Goal: Task Accomplishment & Management: Manage account settings

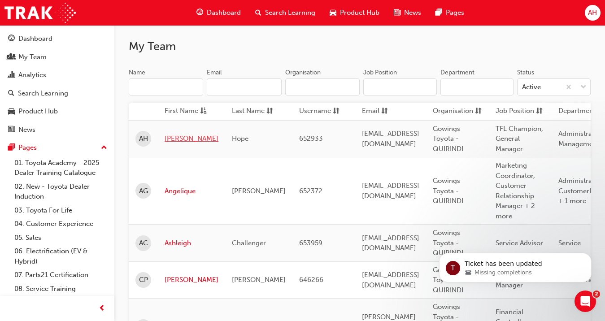
click at [179, 141] on link "[PERSON_NAME]" at bounding box center [192, 139] width 54 height 10
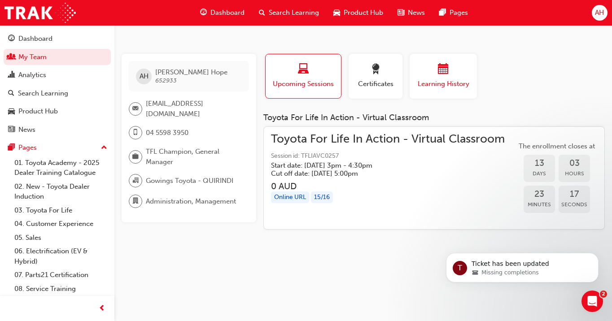
click at [444, 77] on div "button" at bounding box center [443, 71] width 54 height 14
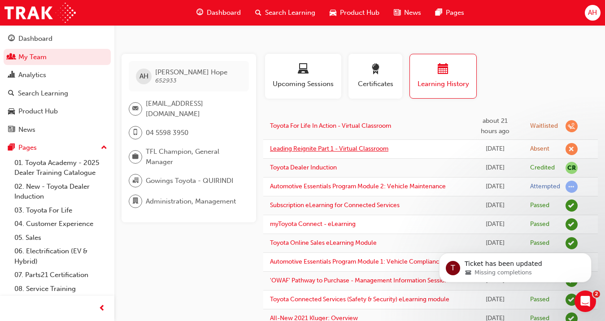
click at [376, 152] on link "Leading Reignite Part 1 - Virtual Classroom" at bounding box center [329, 149] width 118 height 8
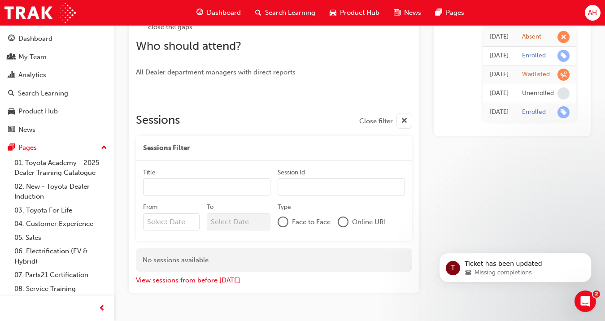
scroll to position [348, 0]
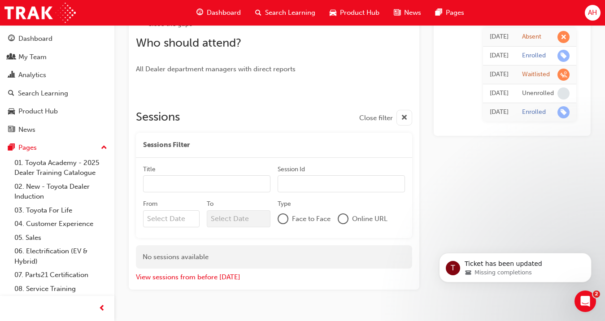
click at [595, 190] on div "Leading Reignite Part 1 - Virtual Classroom Instructor led Stream: TFL TFLR2025…" at bounding box center [359, 4] width 490 height 627
click at [21, 59] on div "My Team" at bounding box center [32, 57] width 28 height 10
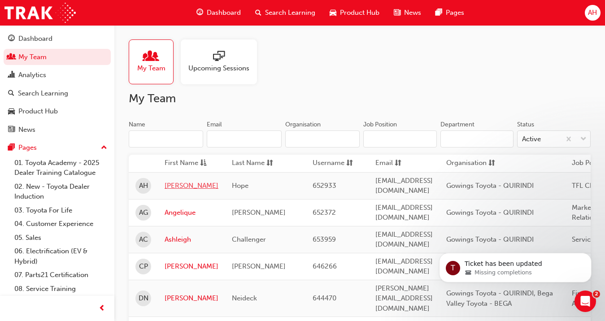
click at [169, 182] on link "[PERSON_NAME]" at bounding box center [192, 186] width 54 height 10
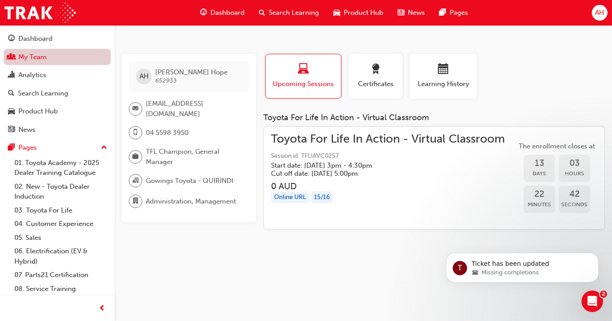
click at [40, 57] on link "My Team" at bounding box center [57, 57] width 107 height 17
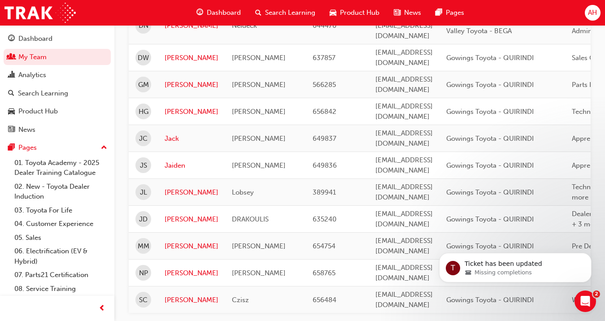
scroll to position [273, 0]
click at [174, 186] on link "[PERSON_NAME]" at bounding box center [192, 191] width 54 height 10
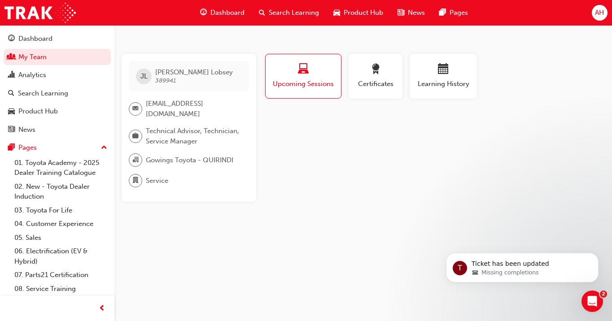
click at [317, 92] on button "Upcoming Sessions" at bounding box center [303, 76] width 76 height 45
click at [467, 77] on div "button" at bounding box center [443, 71] width 54 height 14
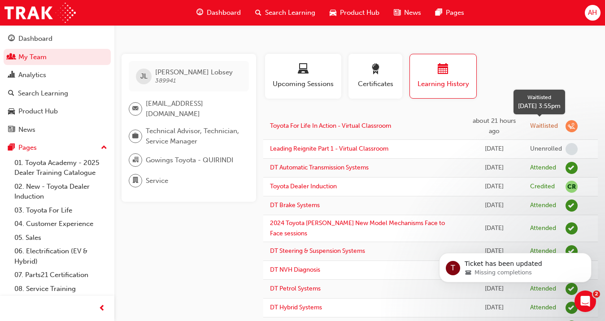
click at [540, 125] on div "Waitlisted" at bounding box center [544, 126] width 28 height 9
click at [573, 125] on span "learningRecordVerb_WAITLIST-icon" at bounding box center [571, 126] width 12 height 12
click at [371, 130] on td "Toyota For Life In Action - Virtual Classroom" at bounding box center [363, 126] width 201 height 27
click at [371, 127] on link "Toyota For Life In Action - Virtual Classroom" at bounding box center [330, 126] width 121 height 8
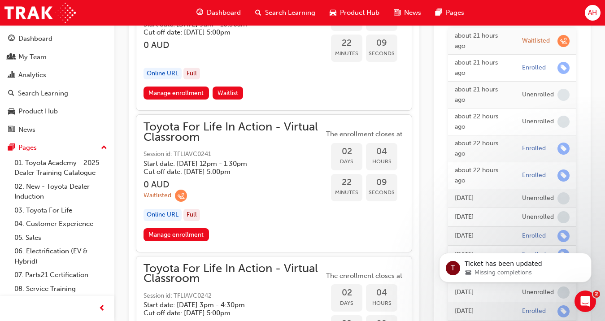
scroll to position [759, 0]
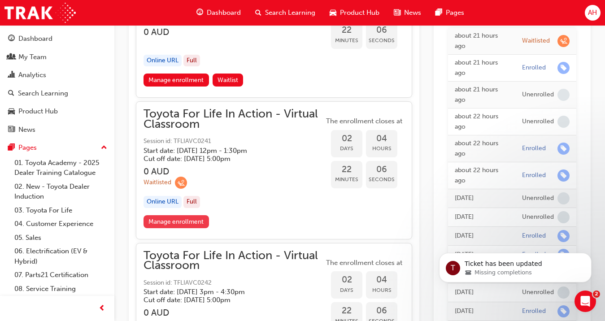
click at [175, 221] on link "Manage enrollment" at bounding box center [175, 221] width 65 height 13
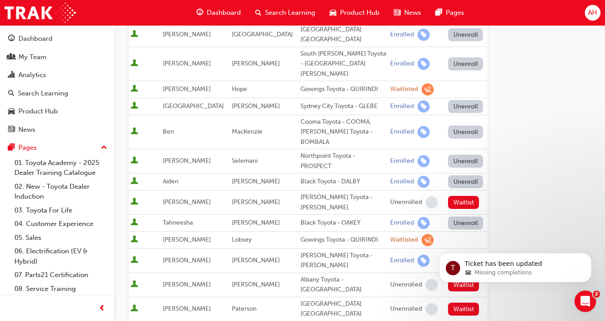
scroll to position [411, 0]
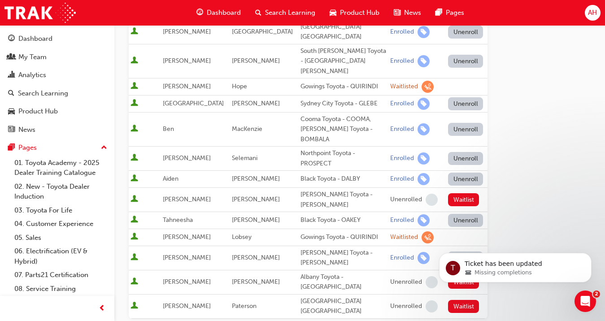
click at [178, 233] on span "[PERSON_NAME]" at bounding box center [187, 237] width 48 height 8
click at [390, 233] on div "Waitlisted" at bounding box center [404, 237] width 28 height 9
click at [421, 231] on span "learningRecordVerb_WAITLIST-icon" at bounding box center [427, 237] width 12 height 12
click at [442, 229] on td at bounding box center [464, 237] width 45 height 17
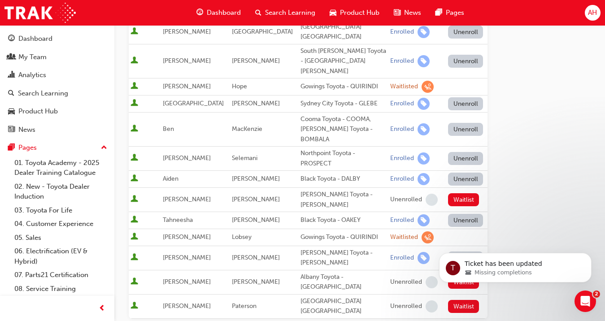
click at [442, 229] on td at bounding box center [464, 237] width 45 height 17
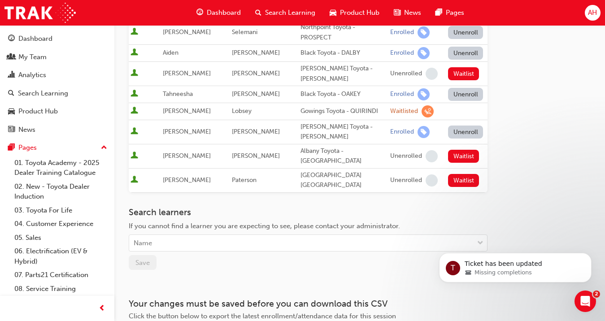
scroll to position [545, 0]
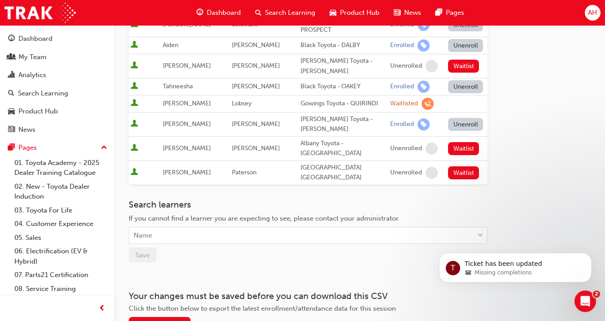
drag, startPoint x: 607, startPoint y: 241, endPoint x: 137, endPoint y: 60, distance: 504.2
click at [55, 61] on div "My Team" at bounding box center [57, 57] width 98 height 11
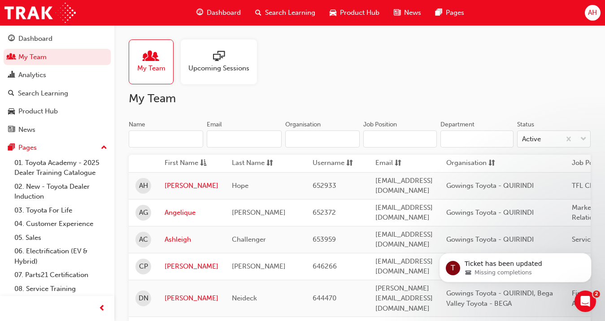
drag, startPoint x: 225, startPoint y: 70, endPoint x: 231, endPoint y: 65, distance: 8.0
click at [225, 70] on span "Upcoming Sessions" at bounding box center [218, 68] width 61 height 10
